Goal: Check status

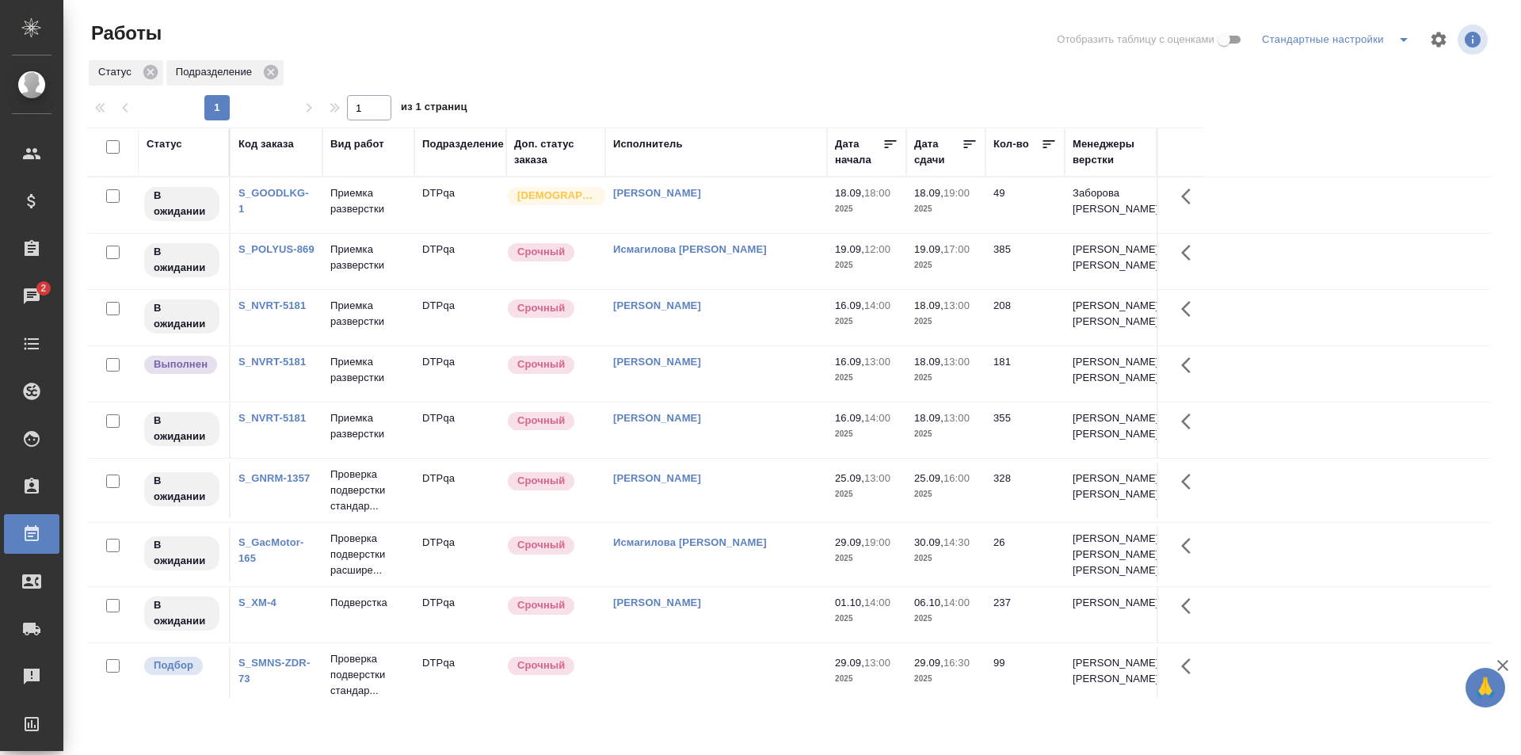
click at [166, 143] on div "Статус" at bounding box center [165, 144] width 36 height 16
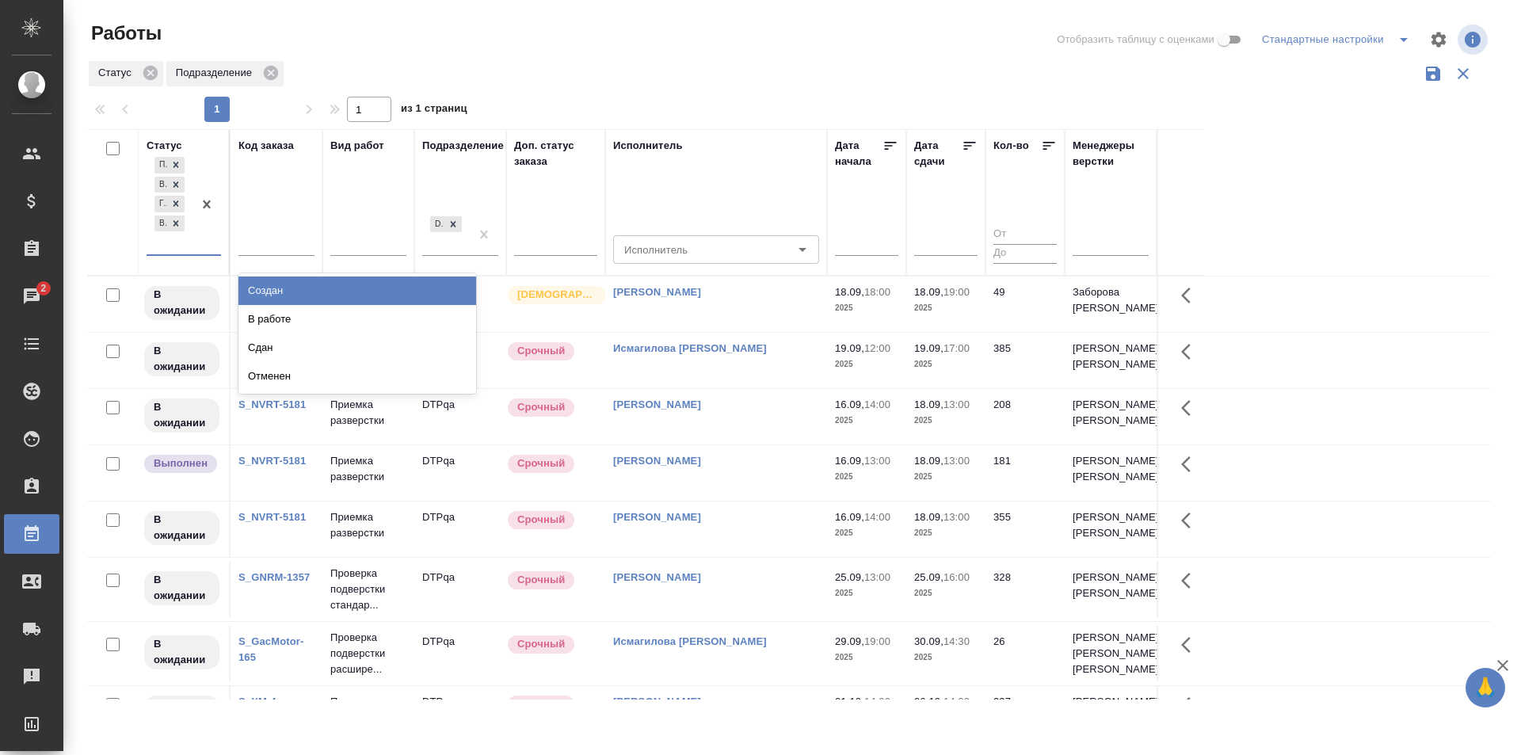
click at [195, 251] on div at bounding box center [206, 204] width 29 height 101
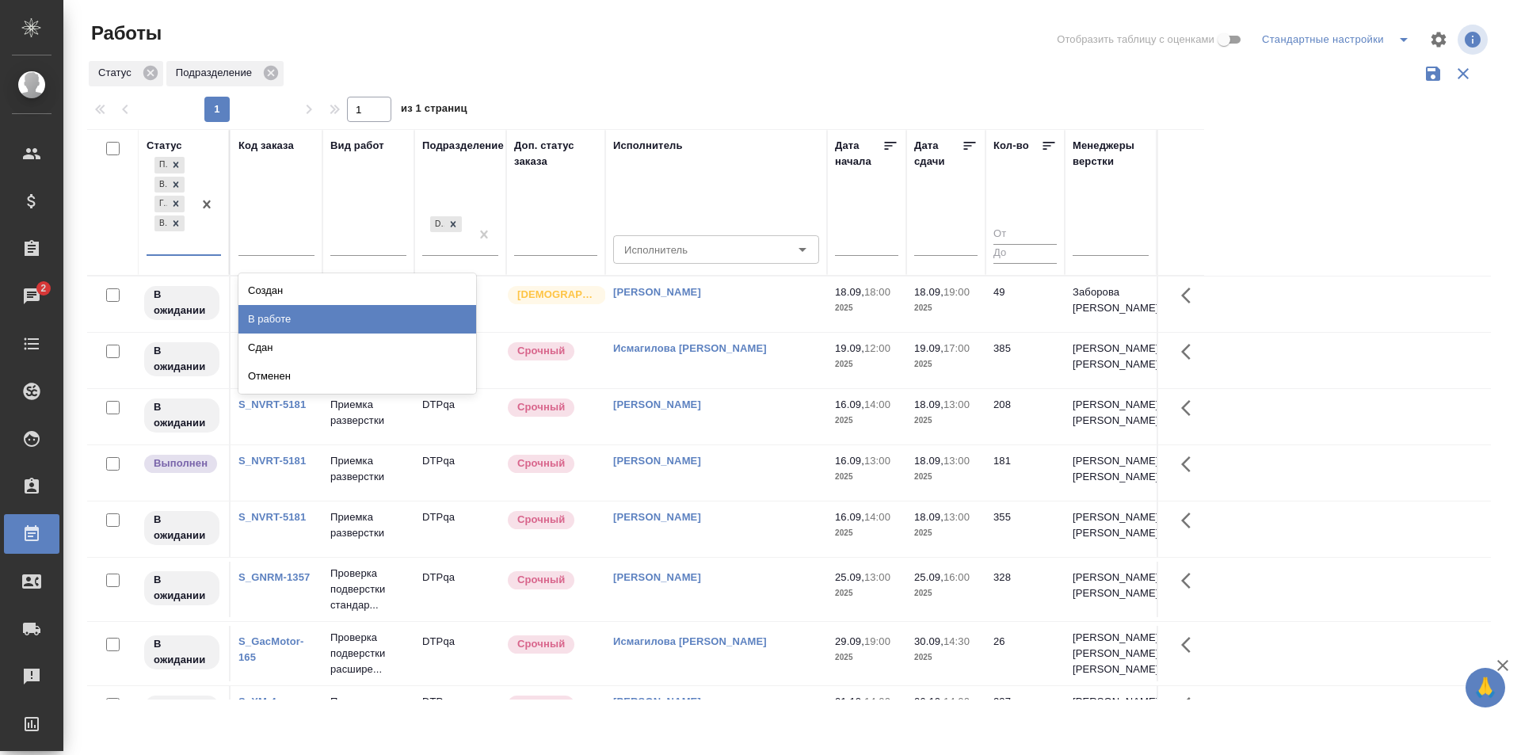
click at [302, 322] on div "В работе" at bounding box center [357, 319] width 238 height 29
